Goal: Information Seeking & Learning: Learn about a topic

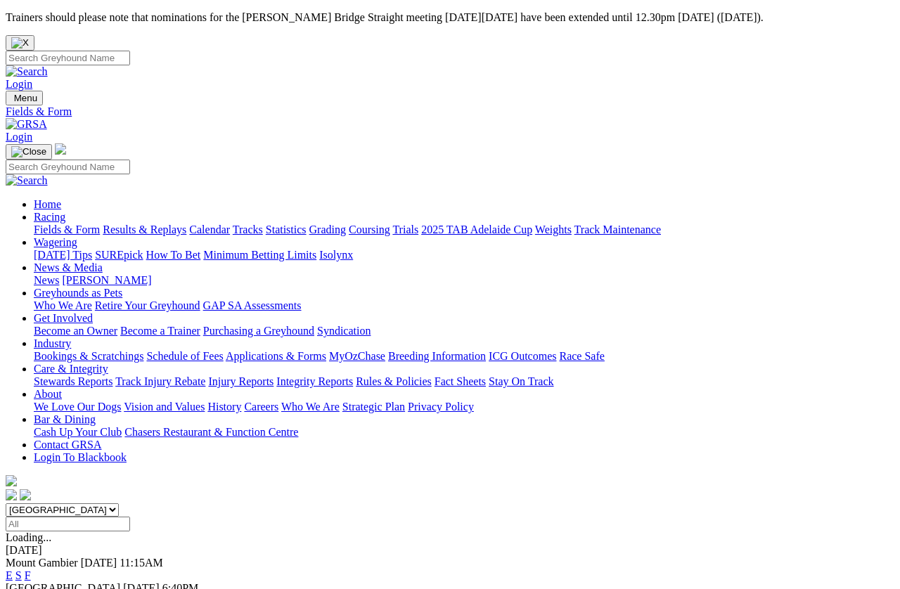
click at [13, 524] on link "E" at bounding box center [9, 575] width 7 height 12
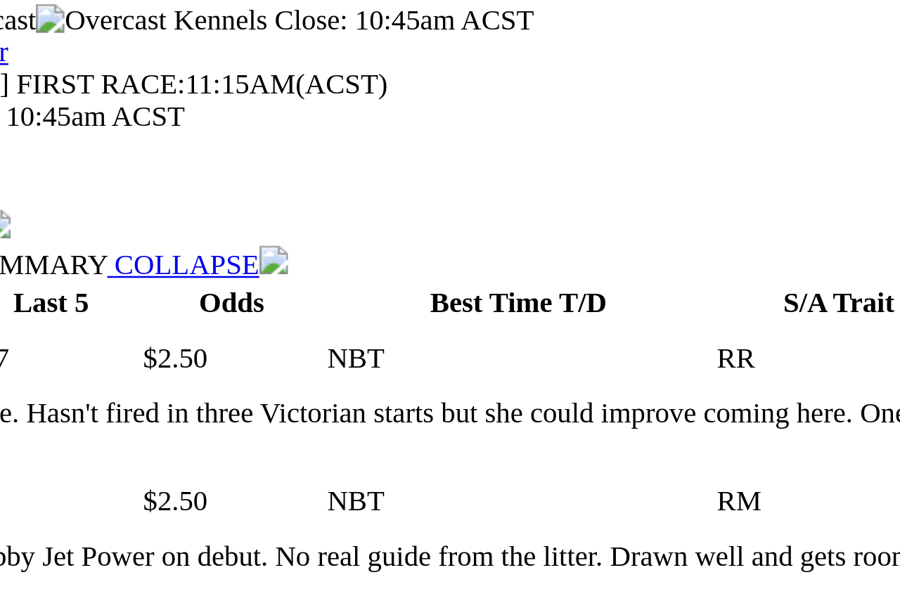
scroll to position [695, 0]
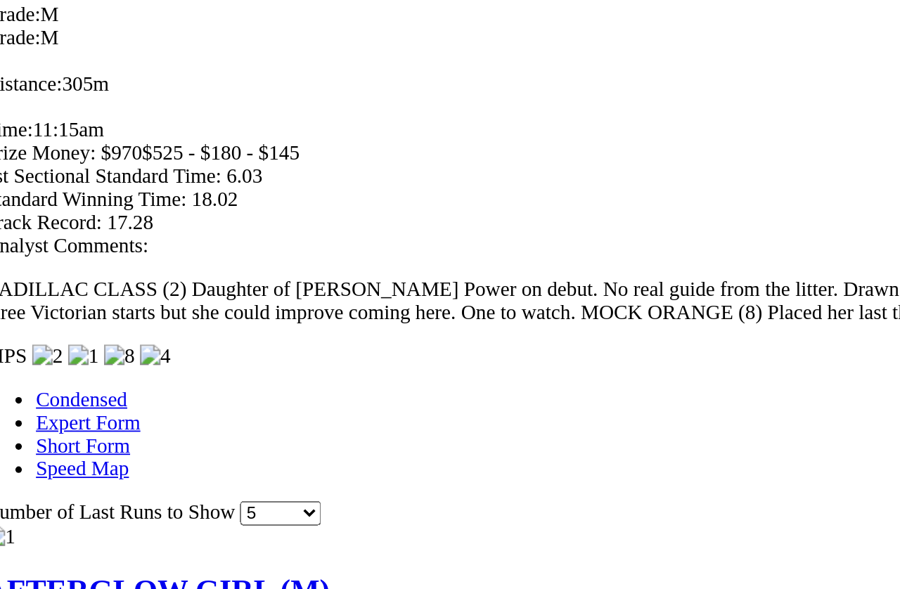
scroll to position [1038, 0]
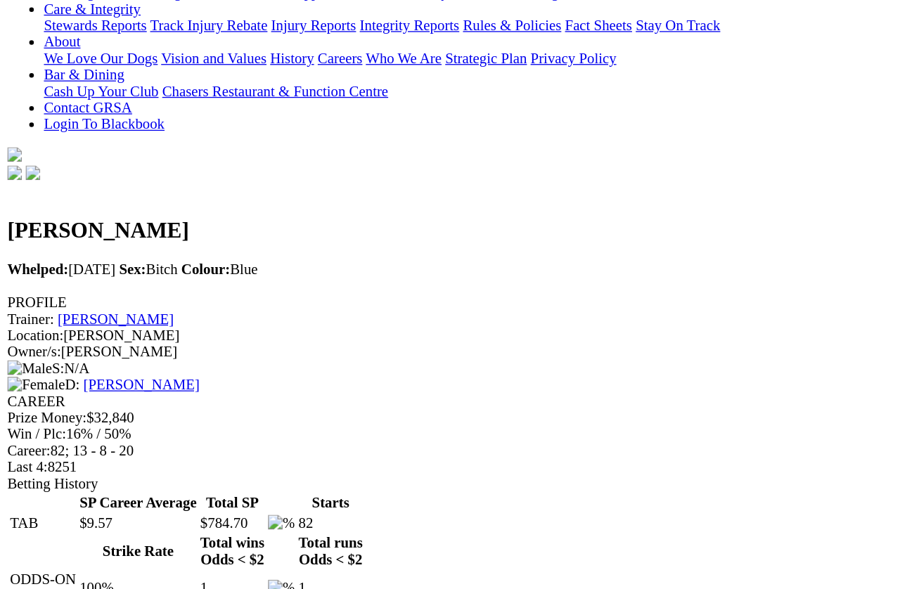
scroll to position [266, 0]
click at [73, 524] on link "Pedigree" at bounding box center [53, 592] width 39 height 12
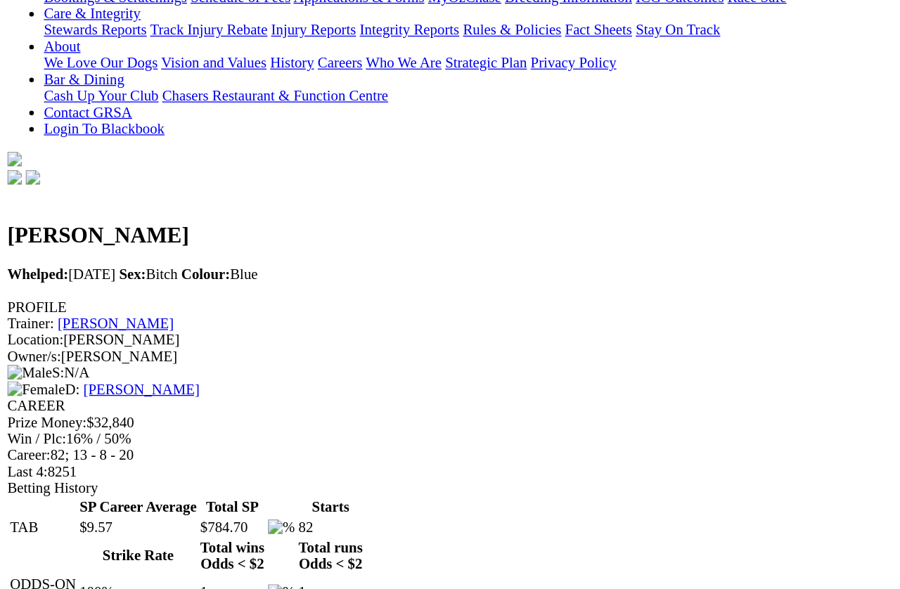
scroll to position [269, 0]
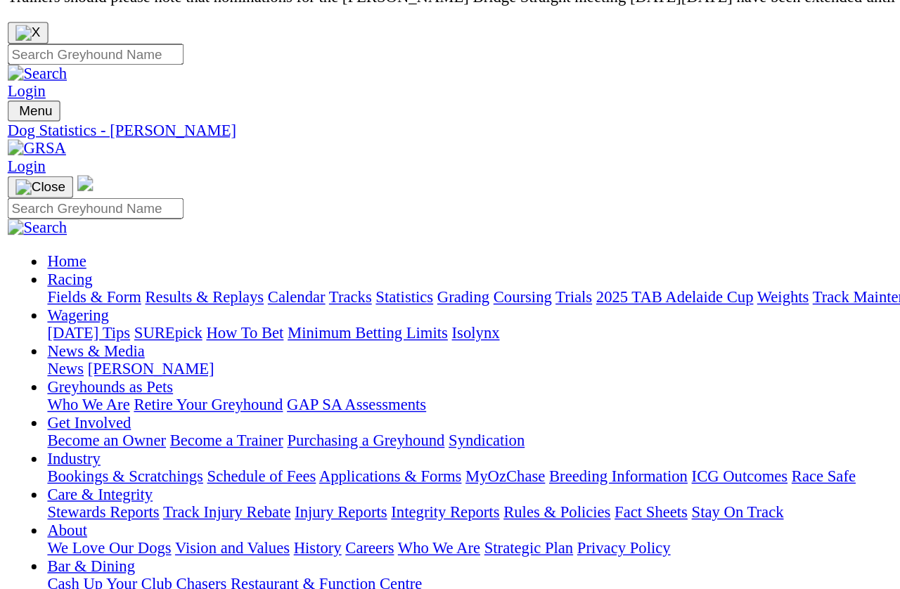
scroll to position [0, 64]
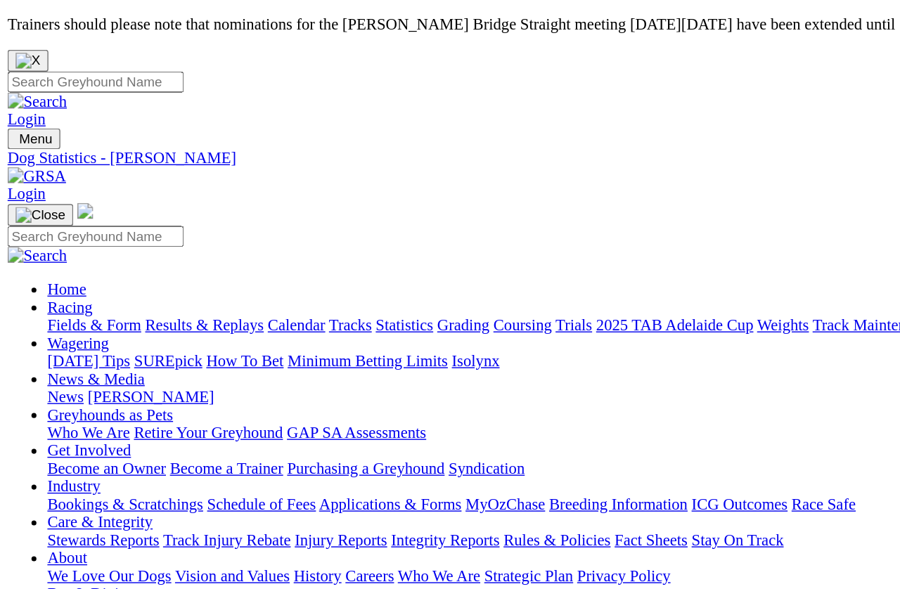
click at [307, 224] on link "Statistics" at bounding box center [286, 230] width 41 height 12
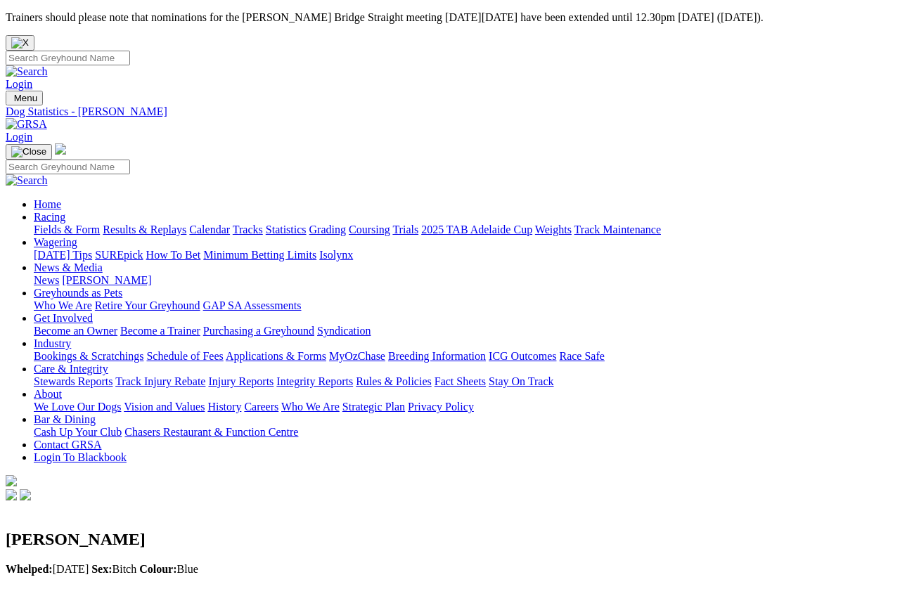
click at [131, 503] on div "Gail Allen Whelped: 16 Apr 2009 Sex: Bitch Colour: Blue" at bounding box center [450, 545] width 889 height 85
click at [136, 530] on h2 "Gail Allen" at bounding box center [450, 539] width 889 height 19
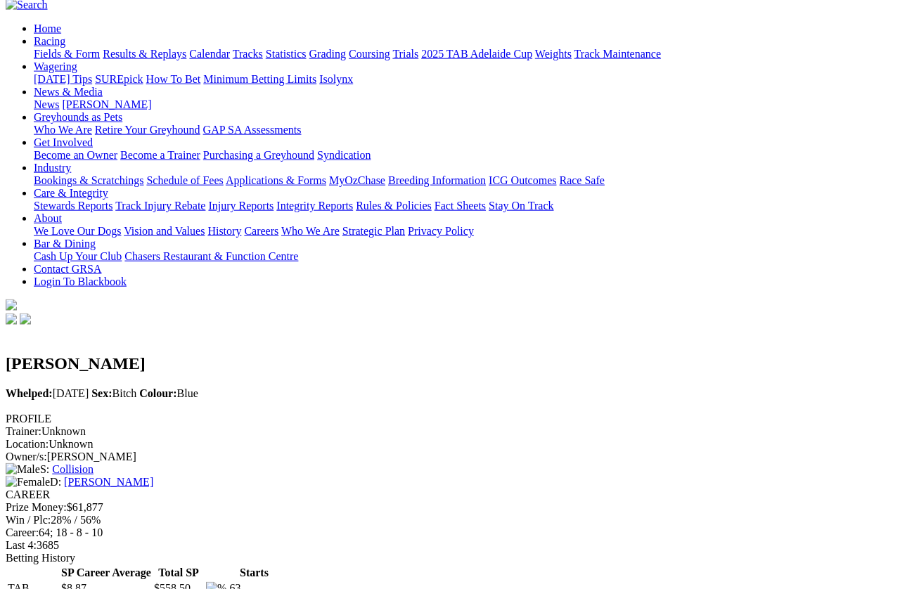
scroll to position [180, 0]
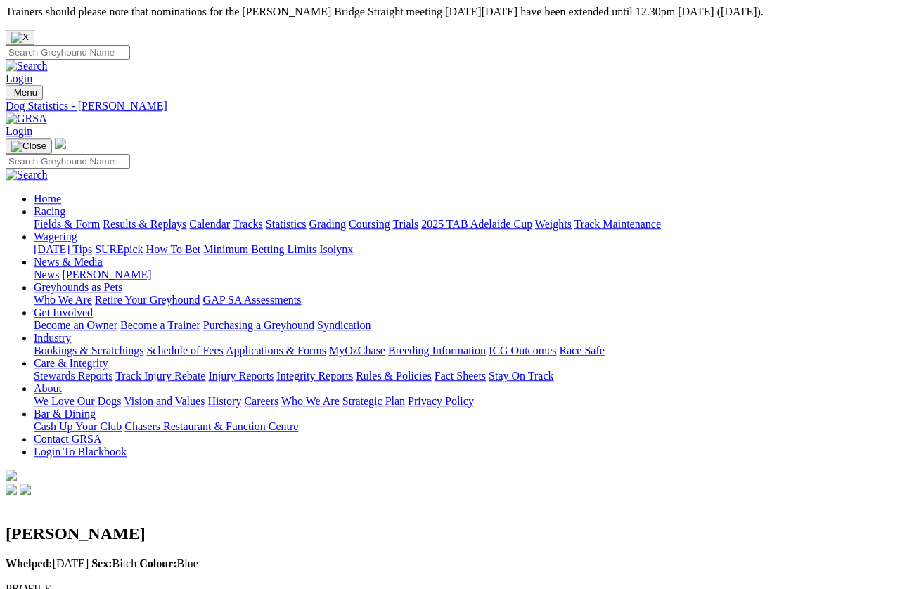
scroll to position [0, 0]
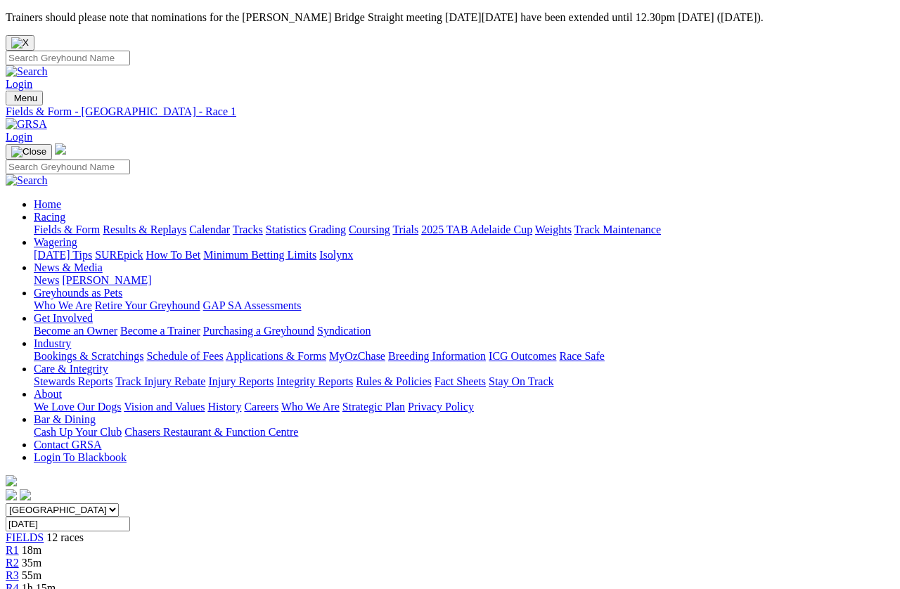
scroll to position [335, 0]
